Goal: Information Seeking & Learning: Understand process/instructions

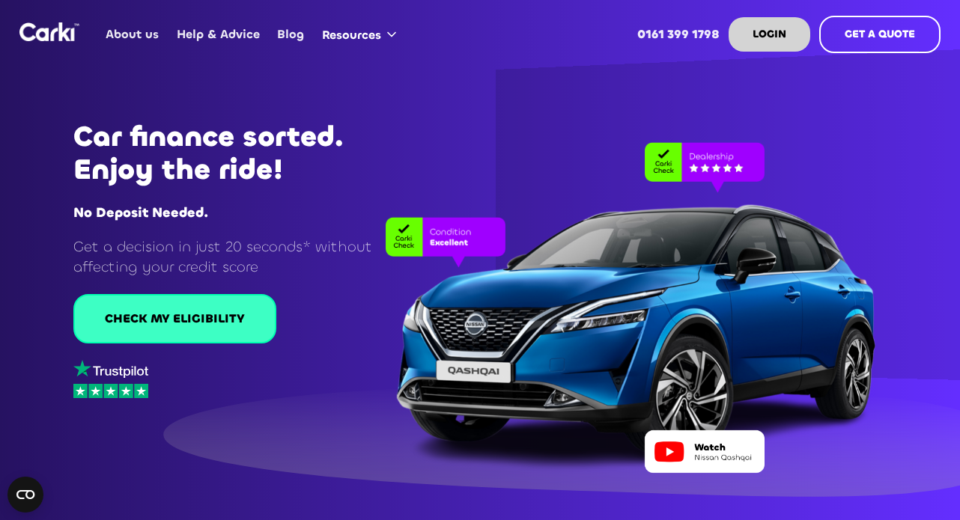
click at [200, 320] on div "CHECK MY ELIGIBILITY" at bounding box center [175, 319] width 140 height 16
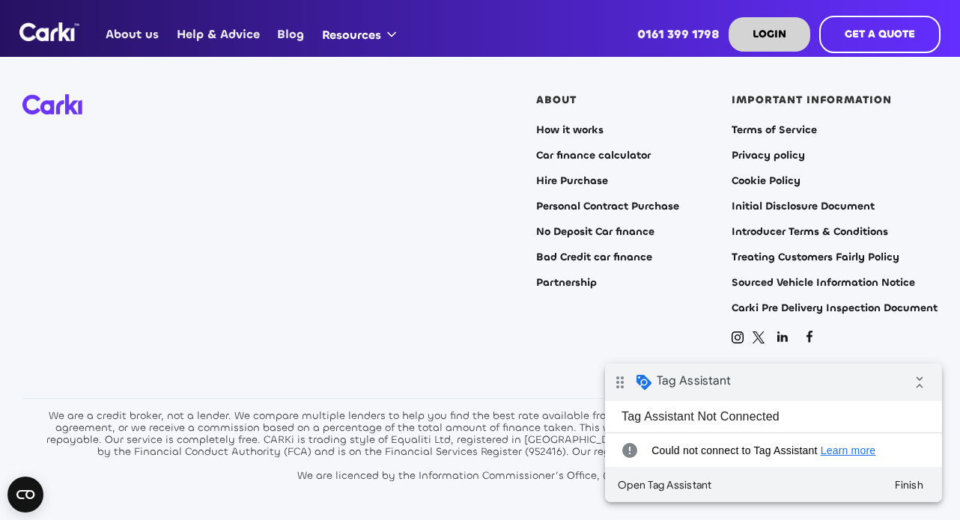
scroll to position [1162, 0]
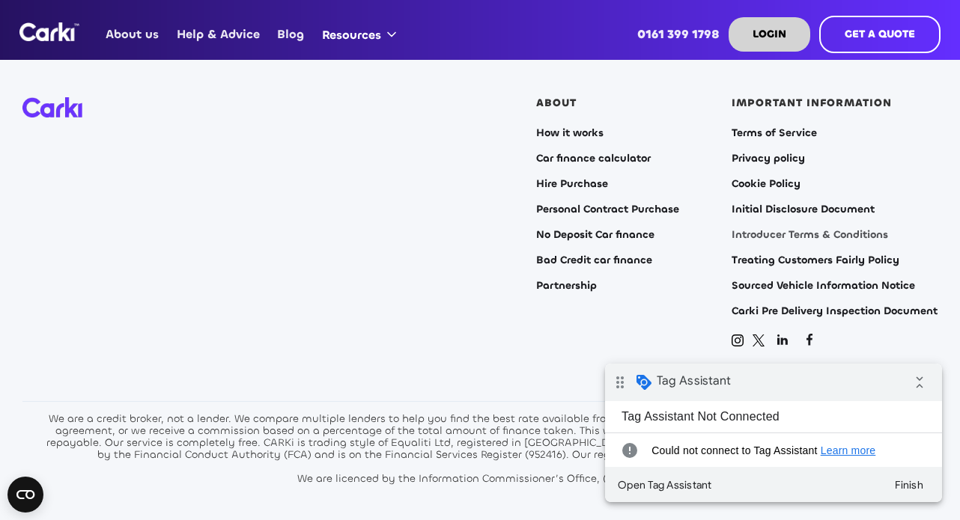
click at [764, 237] on link "Introducer Terms & Conditions" at bounding box center [809, 235] width 156 height 12
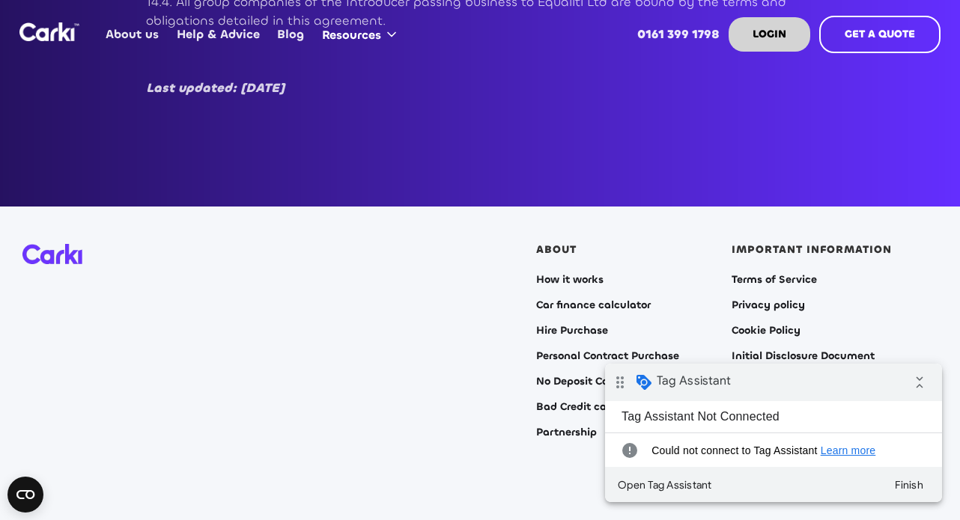
scroll to position [6140, 0]
